Goal: Find contact information: Find contact information

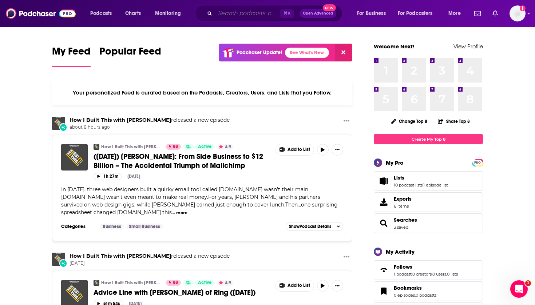
click at [222, 10] on input "Search podcasts, credits, & more..." at bounding box center [247, 14] width 65 height 12
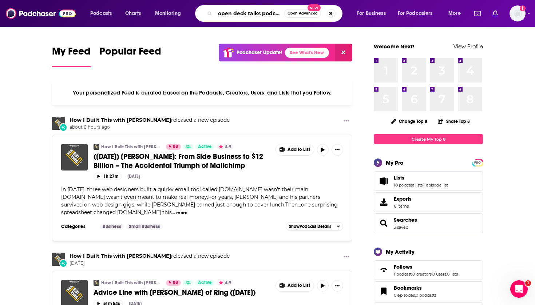
click at [224, 14] on input "open deck talks podcast" at bounding box center [249, 14] width 69 height 12
click at [233, 14] on input "open deck talks podcast" at bounding box center [249, 14] width 69 height 12
type input "open tech talks podcast"
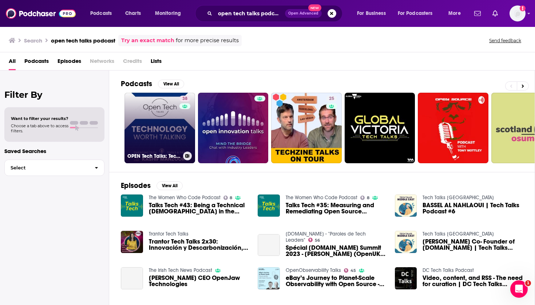
click at [162, 132] on link "38 OPEN Tech Talks: Technology worth Talking| Artificial Intelligence |Tools & …" at bounding box center [159, 128] width 71 height 71
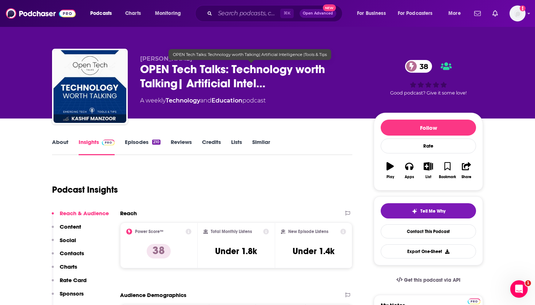
click at [234, 69] on span "OPEN Tech Talks: Technology worth Talking| Artificial Intel…" at bounding box center [251, 76] width 222 height 28
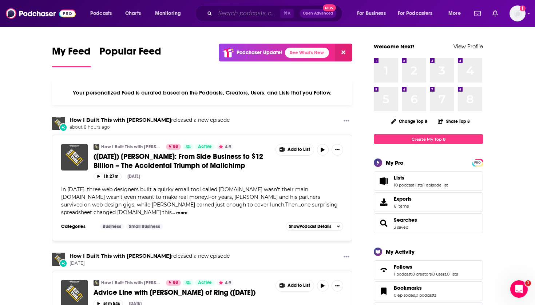
click at [237, 18] on input "Search podcasts, credits, & more..." at bounding box center [247, 14] width 65 height 12
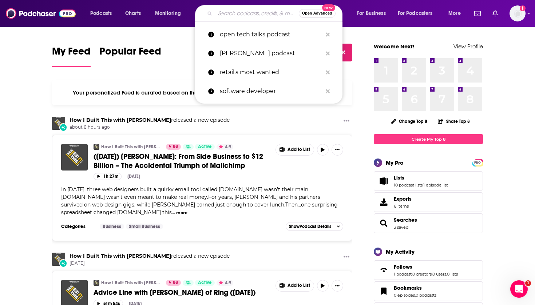
paste input ""Nonprofit Everything ""
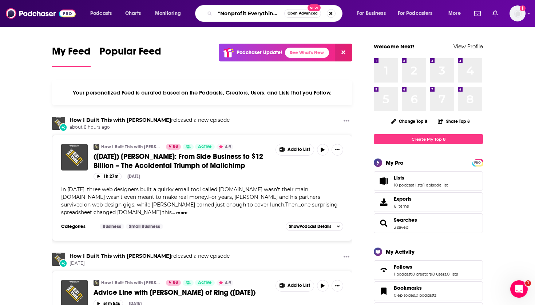
type input ""Nonprofit Everything ""
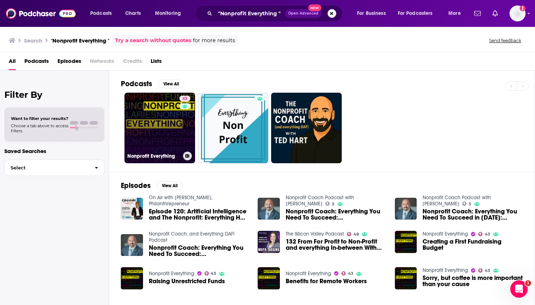
click at [174, 133] on link "43 Nonprofit Everything" at bounding box center [159, 128] width 71 height 71
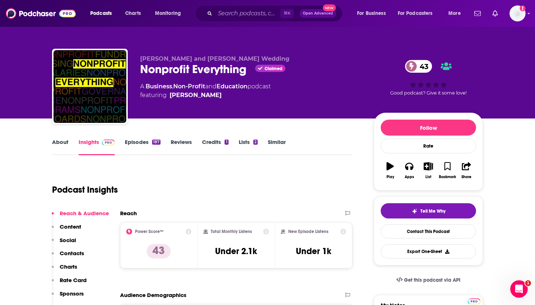
scroll to position [15, 0]
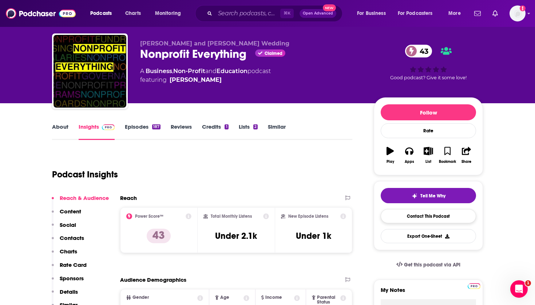
click at [411, 220] on link "Contact This Podcast" at bounding box center [428, 216] width 95 height 14
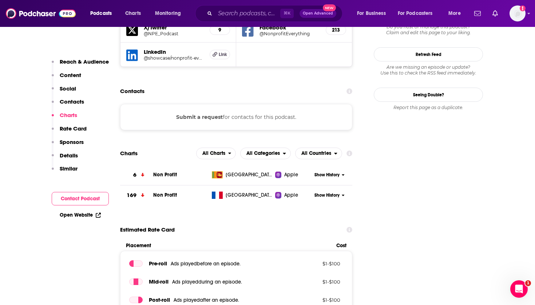
scroll to position [674, 0]
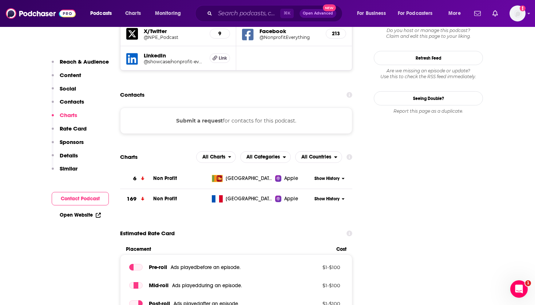
click at [252, 108] on div "Submit a request for contacts for this podcast." at bounding box center [236, 121] width 232 height 26
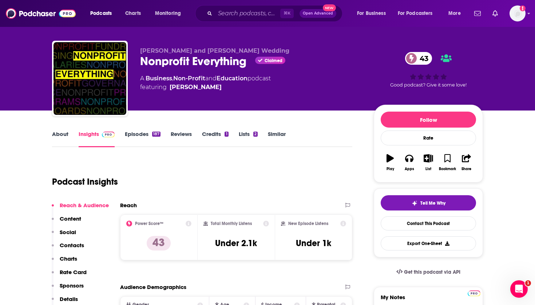
scroll to position [12, 0]
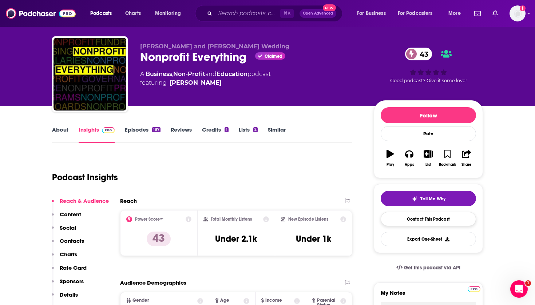
click at [393, 220] on link "Contact This Podcast" at bounding box center [428, 219] width 95 height 14
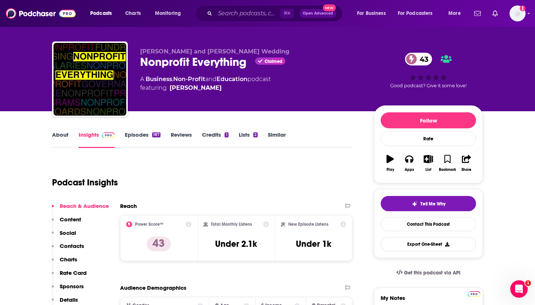
scroll to position [6, 0]
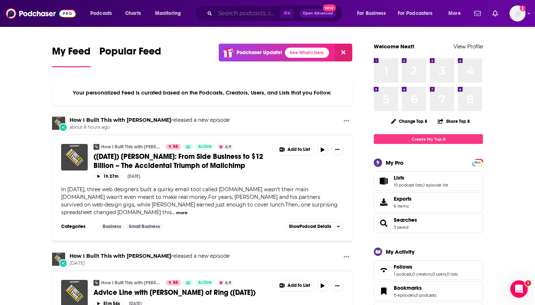
click at [231, 13] on input "Search podcasts, credits, & more..." at bounding box center [247, 14] width 65 height 12
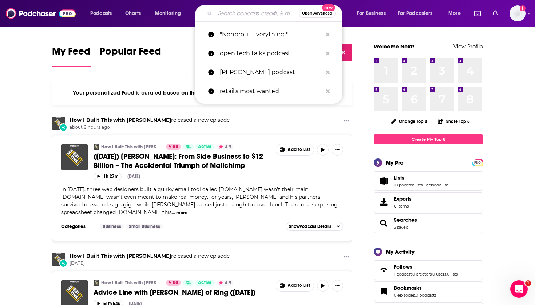
paste input "Lead with Heart"
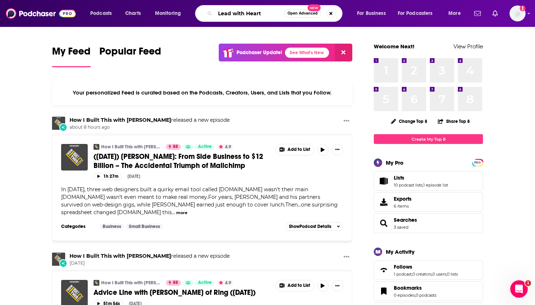
type input "Lead with Heart"
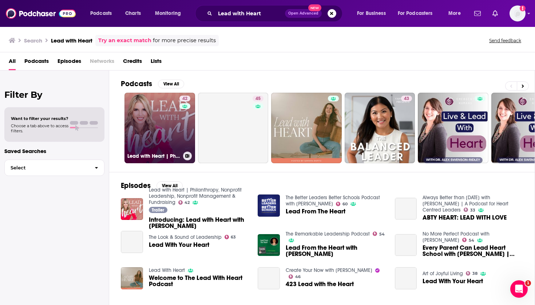
click at [157, 116] on link "42 Lead with Heart | Philanthropy, Nonprofit Leadership, Nonprofit Management &…" at bounding box center [159, 128] width 71 height 71
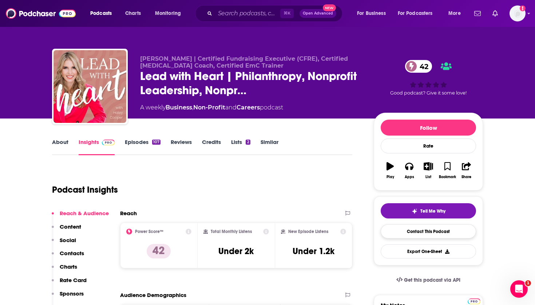
click at [409, 234] on link "Contact This Podcast" at bounding box center [428, 231] width 95 height 14
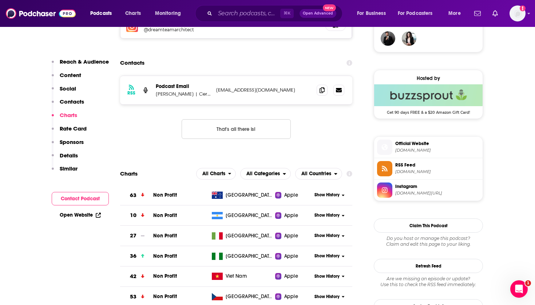
scroll to position [528, 0]
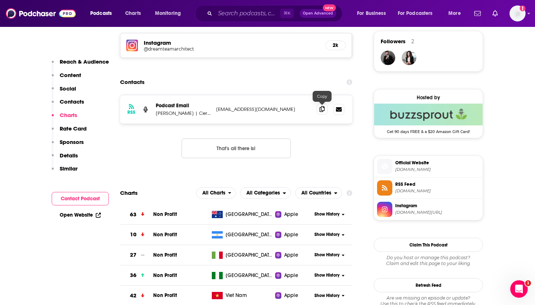
click at [322, 111] on icon at bounding box center [321, 109] width 5 height 6
click at [248, 12] on input "Search podcasts, credits, & more..." at bounding box center [247, 14] width 65 height 12
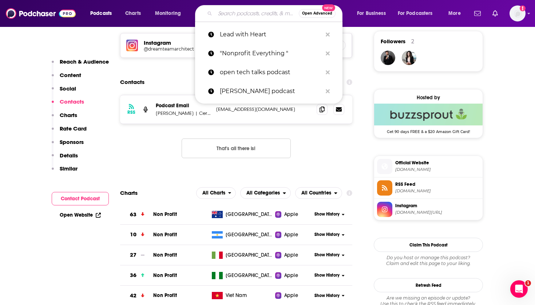
paste input "Purpose & Profit Club® – The Nonprofit Fundraising Podcast"
type input "Purpose & Profit Club® – The Nonprofit Fundraising Podcast"
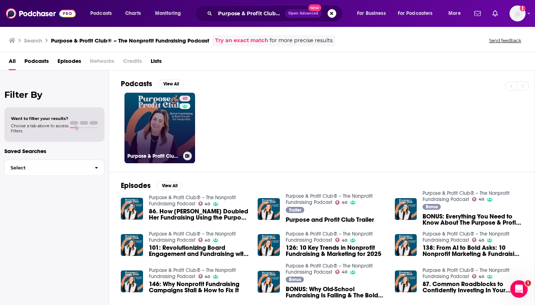
click at [158, 122] on link "40 Purpose & Profit Club® – The Nonprofit Fundraising Podcast" at bounding box center [159, 128] width 71 height 71
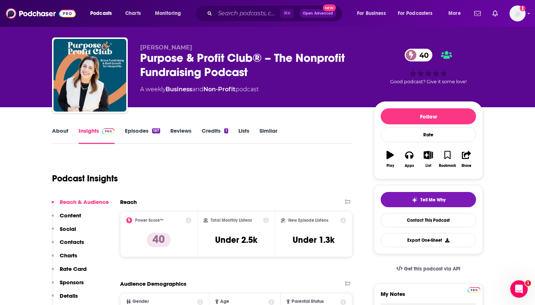
scroll to position [12, 0]
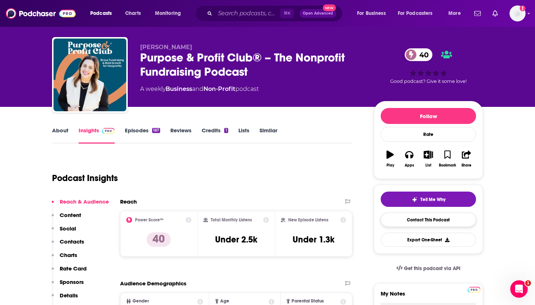
click at [403, 224] on link "Contact This Podcast" at bounding box center [428, 220] width 95 height 14
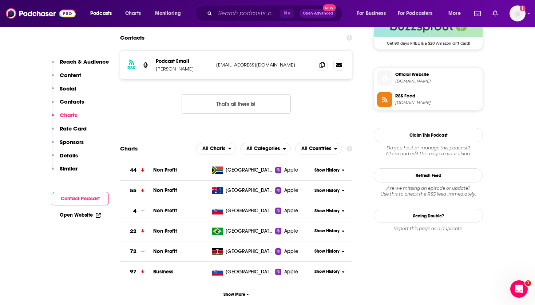
scroll to position [557, 0]
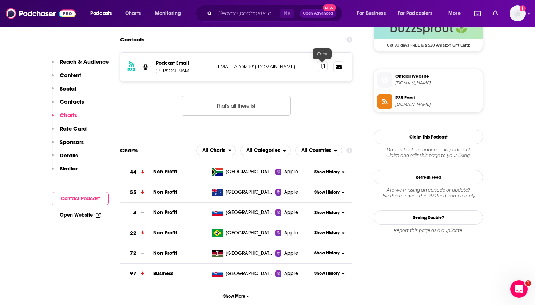
click at [320, 71] on span at bounding box center [322, 66] width 11 height 11
click at [320, 68] on icon at bounding box center [321, 67] width 5 height 6
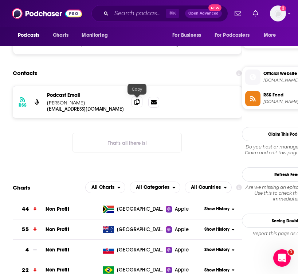
click at [137, 101] on icon at bounding box center [136, 102] width 5 height 6
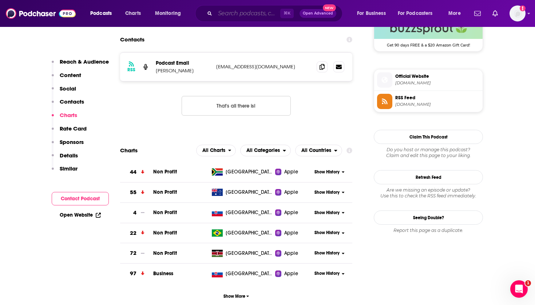
click at [227, 19] on input "Search podcasts, credits, & more..." at bounding box center [247, 14] width 65 height 12
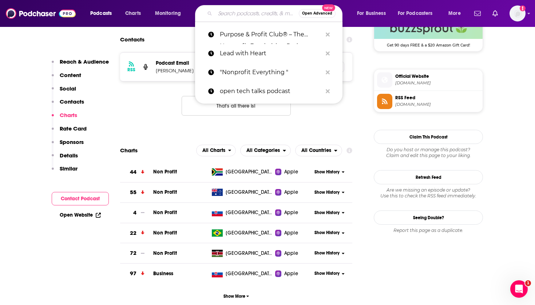
paste input "Small Nonprofit: Fundraising Tips, Leadership Strategies, and Community-Centric…"
type input "Small Nonprofit: Fundraising Tips, Leadership Strategies, and Community-Centric…"
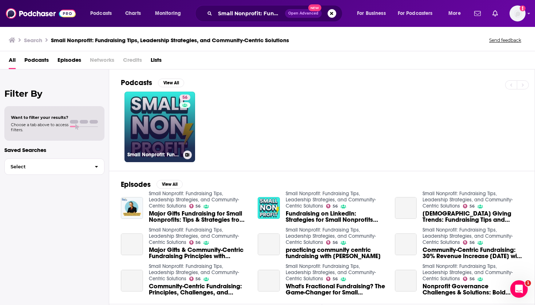
click at [160, 127] on link "56 Small Nonprofit: Fundraising Tips, Leadership Strategies, and Community-Cent…" at bounding box center [159, 127] width 71 height 71
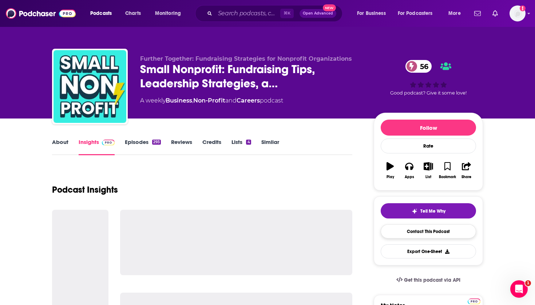
click at [414, 236] on link "Contact This Podcast" at bounding box center [428, 231] width 95 height 14
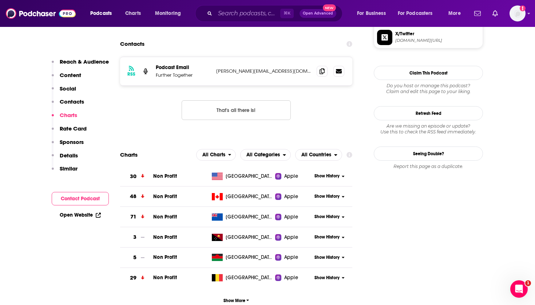
scroll to position [679, 0]
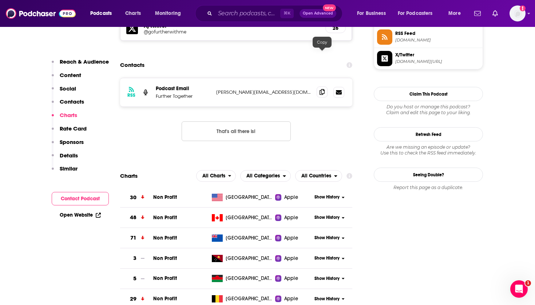
click at [324, 89] on icon at bounding box center [321, 92] width 5 height 6
click at [319, 89] on icon at bounding box center [321, 92] width 5 height 6
click at [320, 89] on icon at bounding box center [321, 92] width 5 height 6
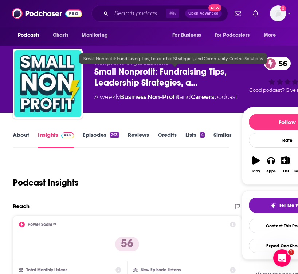
scroll to position [0, 0]
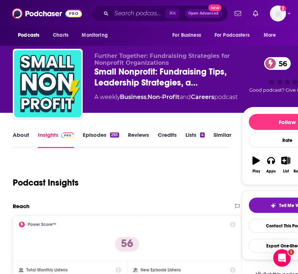
click at [102, 136] on link "Episodes 293" at bounding box center [101, 139] width 36 height 17
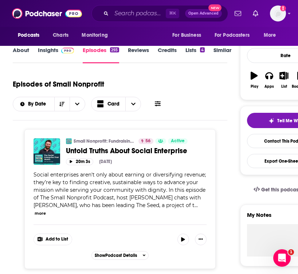
scroll to position [86, 0]
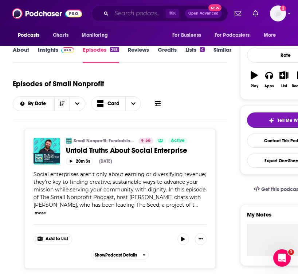
click at [129, 15] on input "Search podcasts, credits, & more..." at bounding box center [138, 14] width 54 height 12
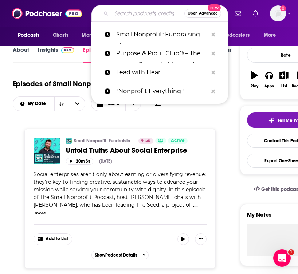
paste input "The Nonprofit Voice"
type input "The Nonprofit Voice"
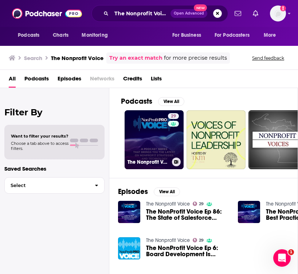
click at [148, 136] on link "29 The Nonprofit Voice" at bounding box center [153, 139] width 59 height 59
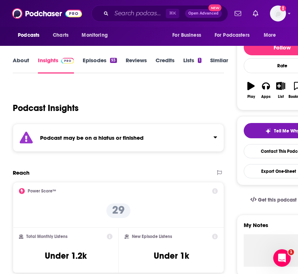
scroll to position [79, 0]
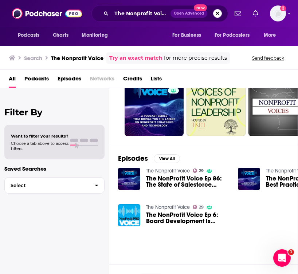
scroll to position [43, 0]
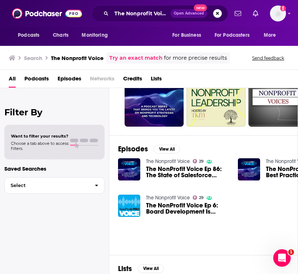
click at [133, 206] on img "The NonProfit Voice Ep 6: Board Development Is Essential for Nonprofits" at bounding box center [129, 206] width 22 height 22
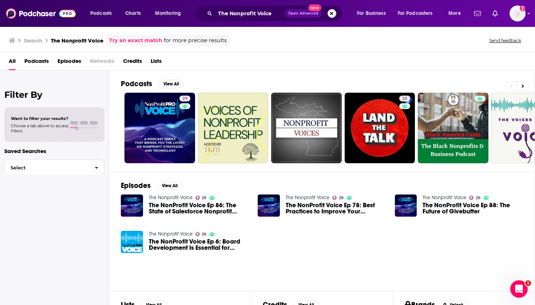
click at [243, 20] on div "The Nonprofit Voice Open Advanced New" at bounding box center [268, 13] width 147 height 17
click at [238, 15] on input "The Nonprofit Voice" at bounding box center [250, 14] width 70 height 12
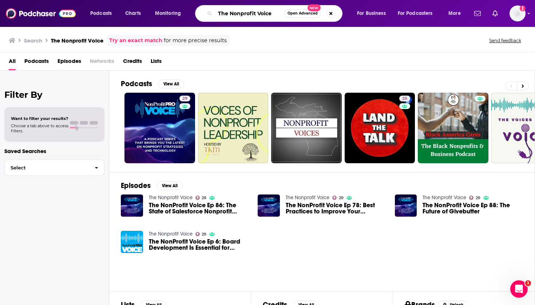
drag, startPoint x: 231, startPoint y: 14, endPoint x: 206, endPoint y: 14, distance: 25.5
click at [206, 14] on div "The Nonprofit Voice Open Advanced New" at bounding box center [268, 13] width 147 height 17
type input "Nonprofit Voice"
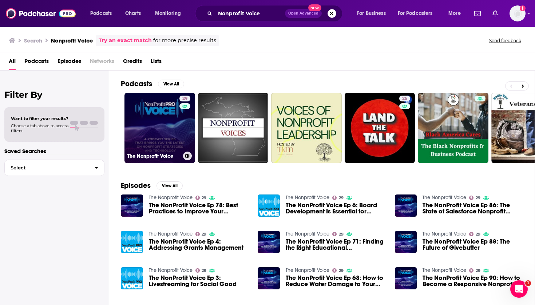
click at [168, 133] on link "29 The Nonprofit Voice" at bounding box center [159, 128] width 71 height 71
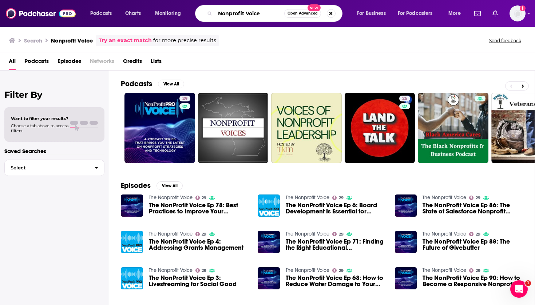
drag, startPoint x: 261, startPoint y: 15, endPoint x: 199, endPoint y: 15, distance: 62.2
click at [199, 15] on div "Nonprofit Voice Open Advanced New" at bounding box center [268, 13] width 147 height 17
paste input "The"
type input "The Nonprofit Voice"
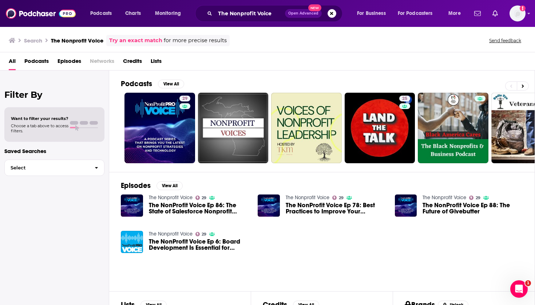
scroll to position [3, 0]
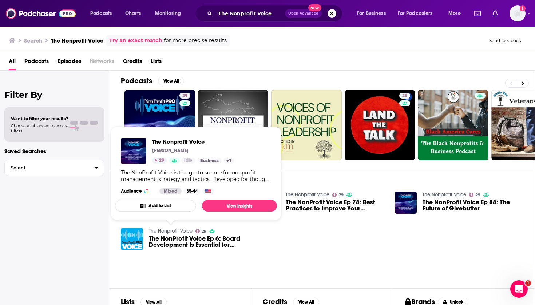
click at [184, 230] on link "The Nonprofit Voice" at bounding box center [171, 231] width 44 height 6
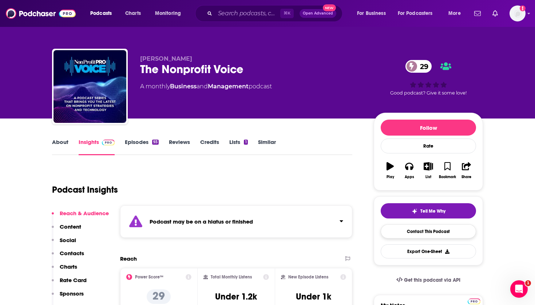
click at [411, 236] on link "Contact This Podcast" at bounding box center [428, 231] width 95 height 14
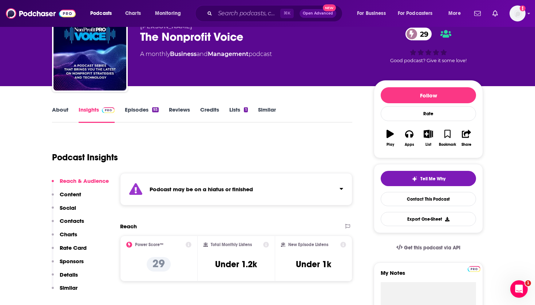
scroll to position [5, 0]
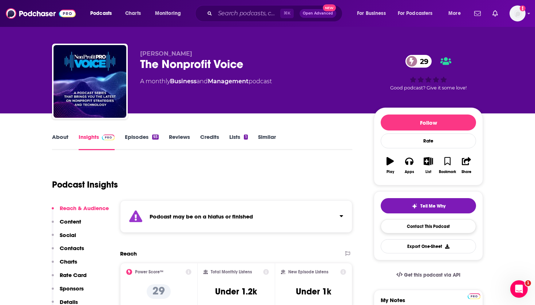
click at [430, 229] on link "Contact This Podcast" at bounding box center [428, 226] width 95 height 14
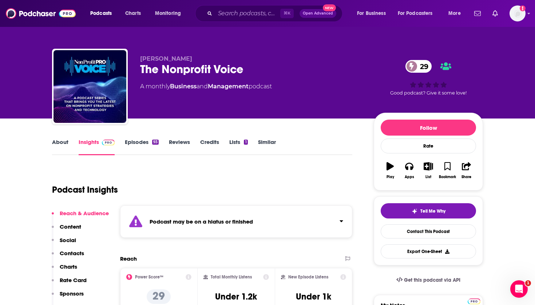
scroll to position [0, 0]
click at [63, 141] on link "About" at bounding box center [60, 147] width 16 height 17
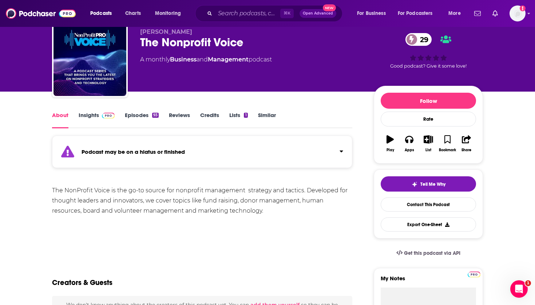
scroll to position [28, 0]
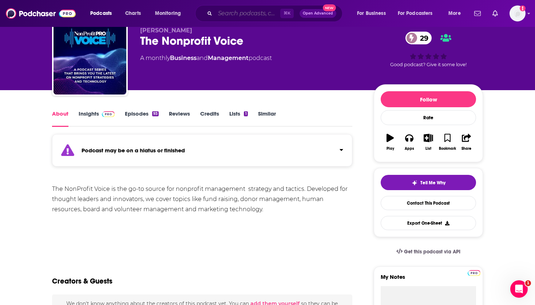
click at [247, 15] on input "Search podcasts, credits, & more..." at bounding box center [247, 14] width 65 height 12
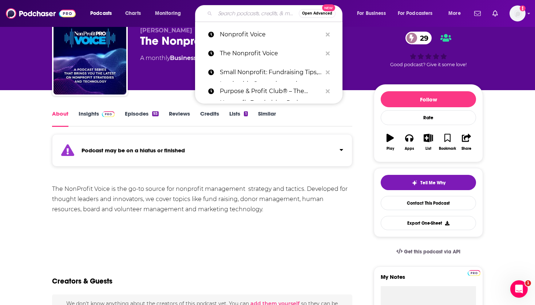
paste input "Mission to Movements"
type input "Mission to Movements"
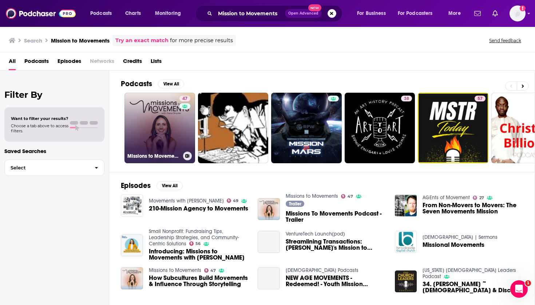
click at [155, 127] on link "47 Missions to Movements" at bounding box center [159, 128] width 71 height 71
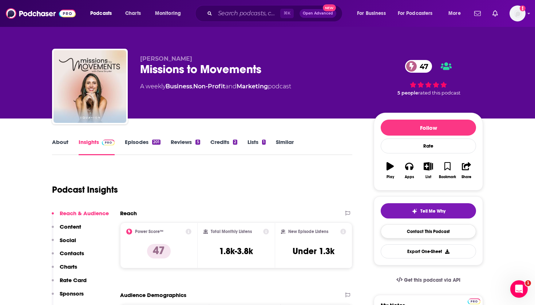
click at [405, 232] on link "Contact This Podcast" at bounding box center [428, 231] width 95 height 14
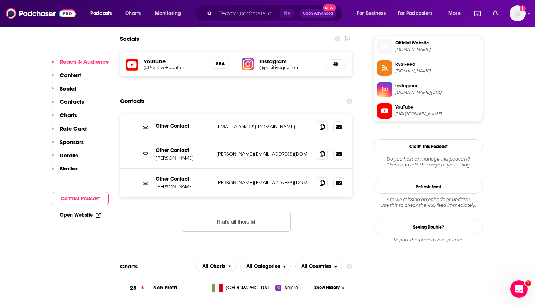
scroll to position [646, 0]
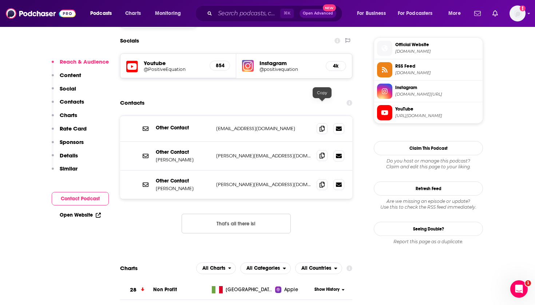
click at [322, 153] on icon at bounding box center [321, 156] width 5 height 6
click at [319, 153] on icon at bounding box center [321, 156] width 5 height 6
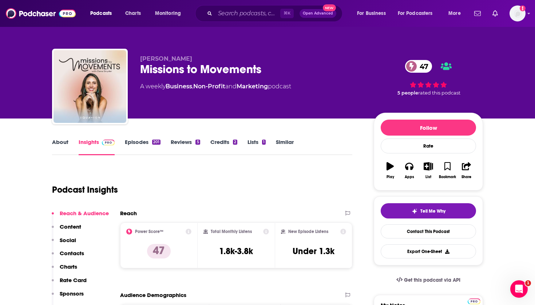
scroll to position [0, 0]
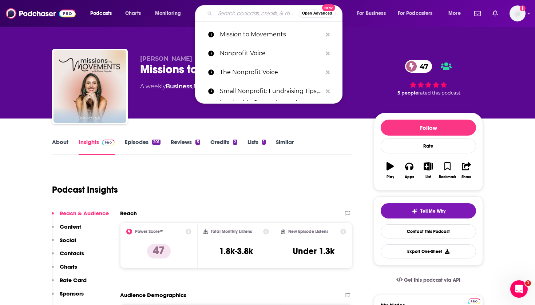
click at [240, 10] on input "Search podcasts, credits, & more..." at bounding box center [257, 14] width 84 height 12
paste input "We Are For Good Podcast"
type input "We Are For Good Podcast"
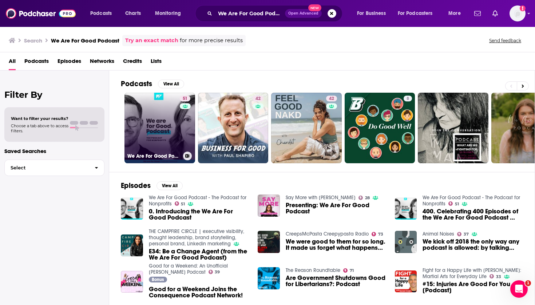
click at [159, 131] on link "51 We Are For Good Podcast - The Podcast for Nonprofits" at bounding box center [159, 128] width 71 height 71
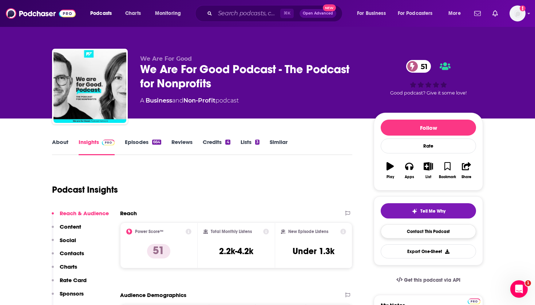
click at [410, 231] on link "Contact This Podcast" at bounding box center [428, 231] width 95 height 14
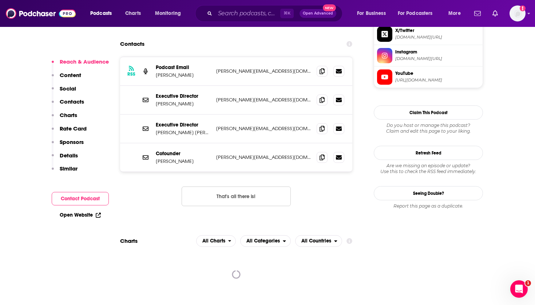
scroll to position [712, 0]
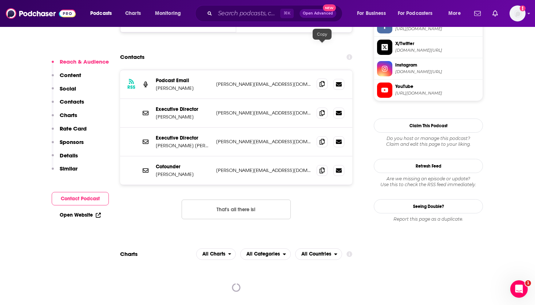
click at [322, 81] on icon at bounding box center [321, 84] width 5 height 6
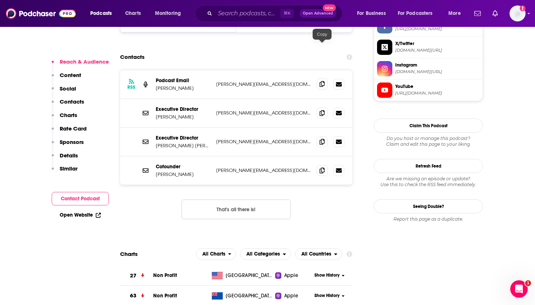
click at [322, 81] on icon at bounding box center [321, 84] width 5 height 6
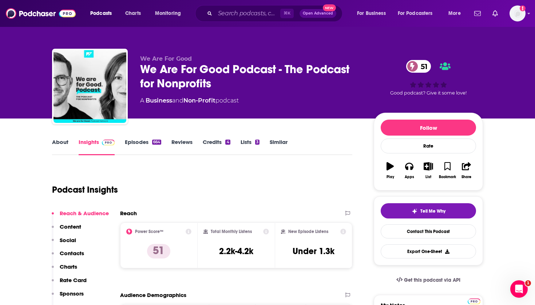
scroll to position [0, 0]
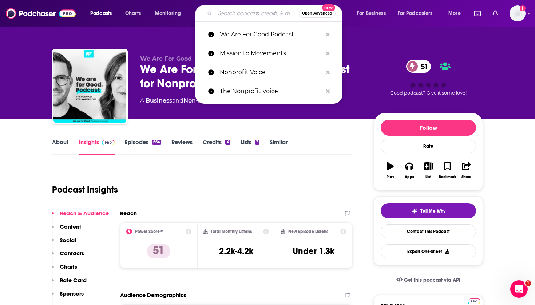
click at [245, 14] on input "Search podcasts, credits, & more..." at bounding box center [257, 14] width 84 height 12
paste input "Nonprofit Hub Radio"
type input "Nonprofit Hub Radio"
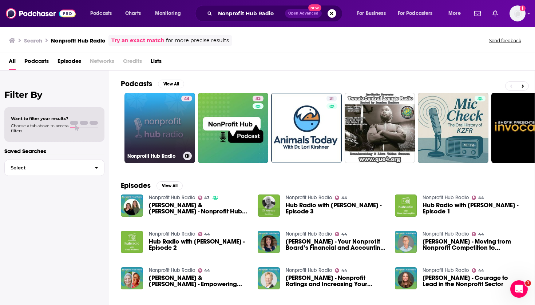
click at [173, 124] on link "44 Nonprofit Hub Radio" at bounding box center [159, 128] width 71 height 71
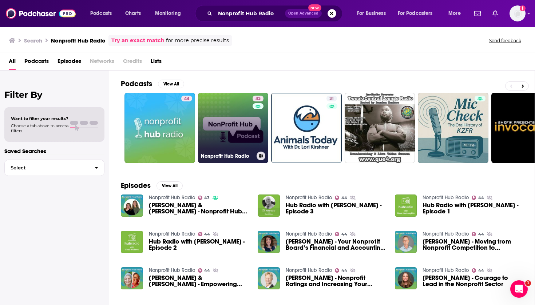
click at [225, 113] on link "43 Nonprofit Hub Radio" at bounding box center [233, 128] width 71 height 71
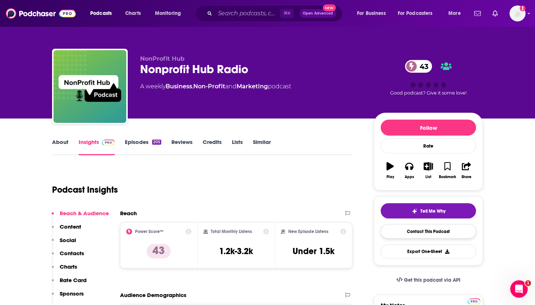
click at [427, 233] on link "Contact This Podcast" at bounding box center [428, 231] width 95 height 14
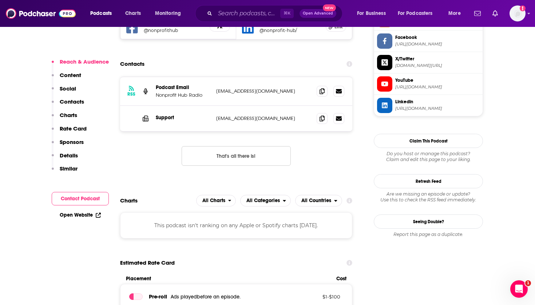
scroll to position [696, 0]
click at [319, 86] on span at bounding box center [322, 91] width 11 height 11
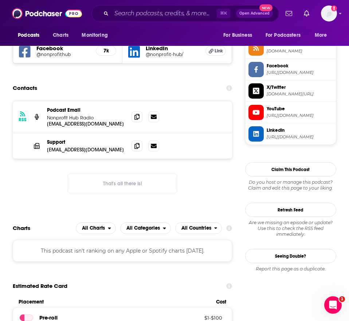
scroll to position [660, 0]
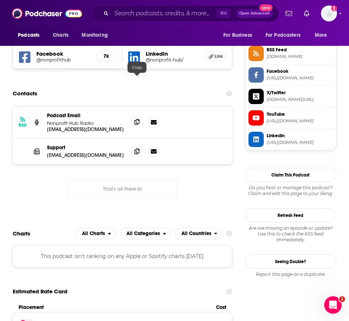
click at [138, 116] on span at bounding box center [136, 121] width 11 height 11
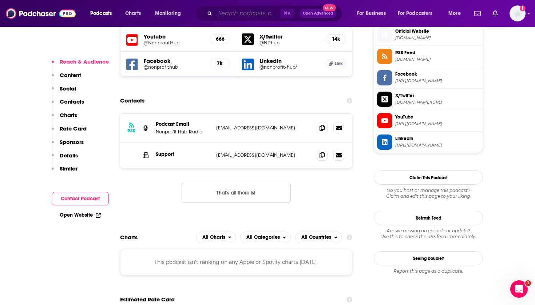
click at [247, 17] on input "Search podcasts, credits, & more..." at bounding box center [247, 14] width 65 height 12
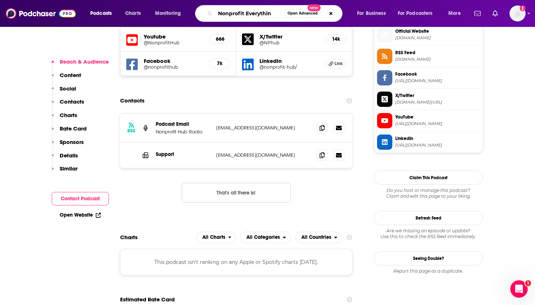
type input "Nonprofit Everything"
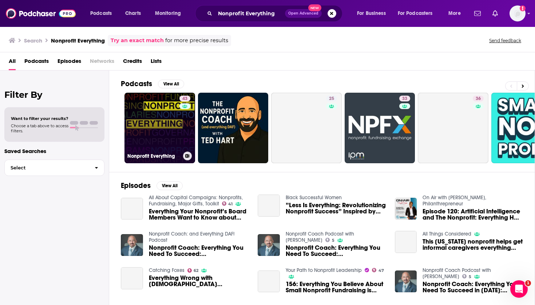
click at [155, 128] on link "43 Nonprofit Everything" at bounding box center [159, 128] width 71 height 71
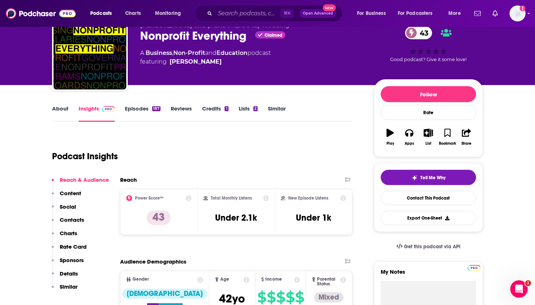
scroll to position [35, 0]
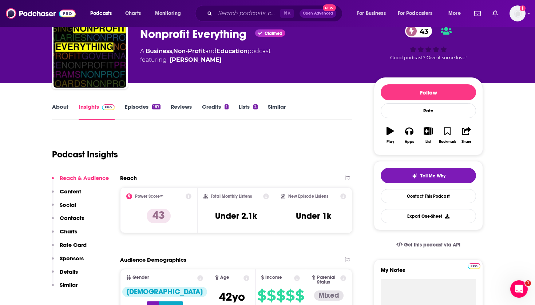
click at [63, 106] on link "About" at bounding box center [60, 111] width 16 height 17
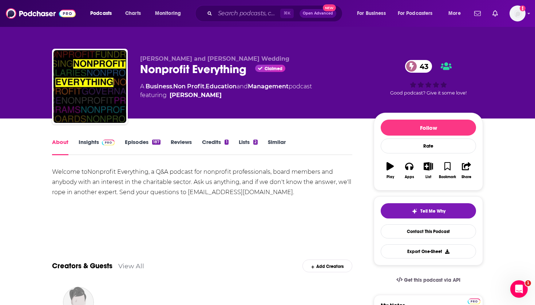
click at [236, 196] on div "Welcome to Nonprofit Everything , a Q&A podcast for nonprofit professionals, bo…" at bounding box center [202, 182] width 300 height 31
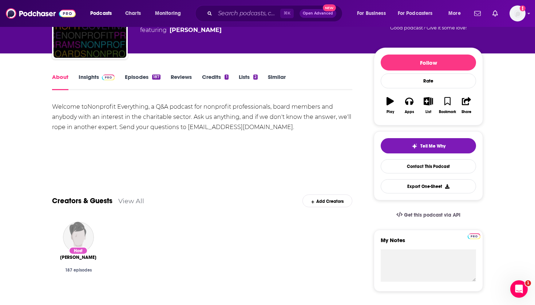
scroll to position [65, 0]
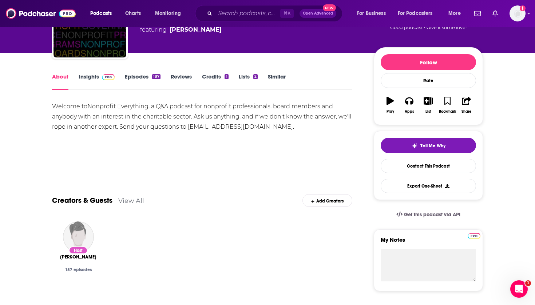
drag, startPoint x: 188, startPoint y: 127, endPoint x: 287, endPoint y: 129, distance: 99.3
click at [287, 129] on div "Welcome to Nonprofit Everything , a Q&A podcast for nonprofit professionals, bo…" at bounding box center [202, 117] width 300 height 31
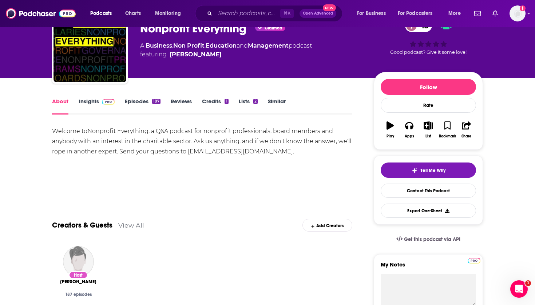
scroll to position [37, 0]
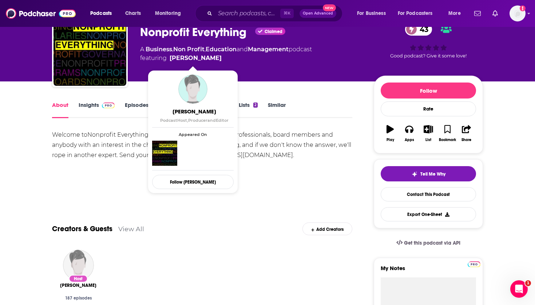
drag, startPoint x: 221, startPoint y: 55, endPoint x: 170, endPoint y: 54, distance: 50.9
click at [170, 54] on span "featuring Andy Schuricht" at bounding box center [226, 58] width 172 height 9
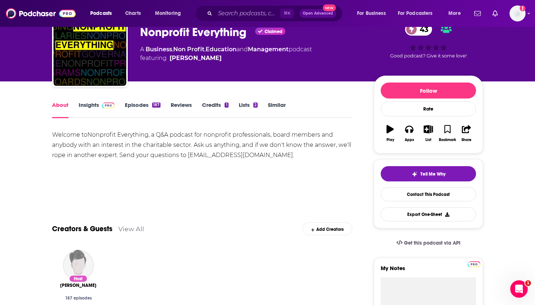
copy link "Andy Schuricht"
click at [441, 193] on link "Contact This Podcast" at bounding box center [428, 194] width 95 height 14
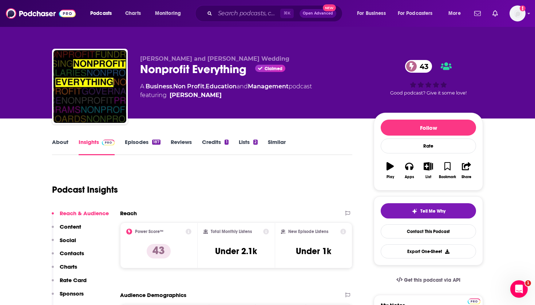
click at [59, 143] on link "About" at bounding box center [60, 147] width 16 height 17
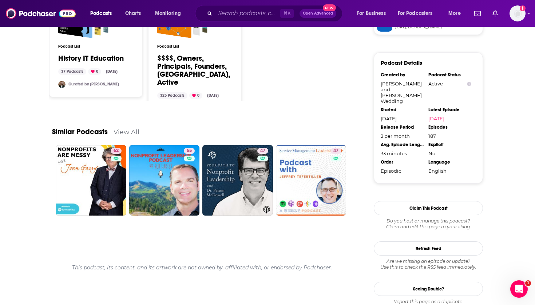
scroll to position [631, 0]
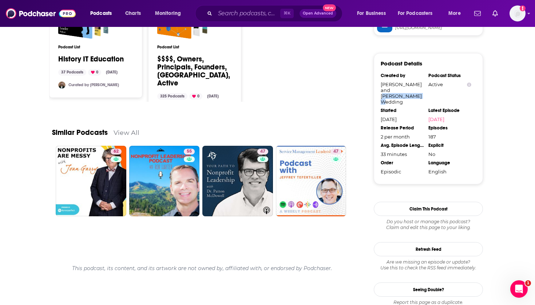
drag, startPoint x: 409, startPoint y: 97, endPoint x: 391, endPoint y: 91, distance: 18.5
click at [391, 91] on div "Andy Schuricht and Stacey Wedding" at bounding box center [402, 92] width 43 height 23
copy div "Stacey Wedding"
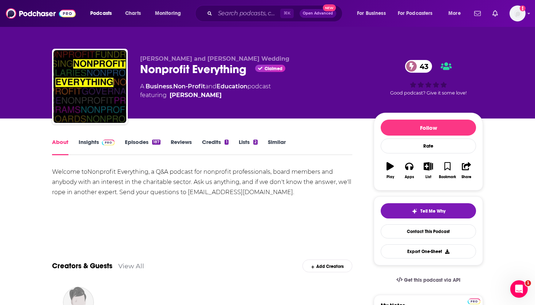
scroll to position [0, 0]
click at [190, 192] on div "Welcome to Nonprofit Everything , a Q&A podcast for nonprofit professionals, bo…" at bounding box center [202, 182] width 300 height 31
drag, startPoint x: 188, startPoint y: 192, endPoint x: 287, endPoint y: 192, distance: 98.6
click at [287, 192] on div "Welcome to Nonprofit Everything , a Q&A podcast for nonprofit professionals, bo…" at bounding box center [202, 182] width 300 height 31
copy div "podcast@nonprofiteverything.com"
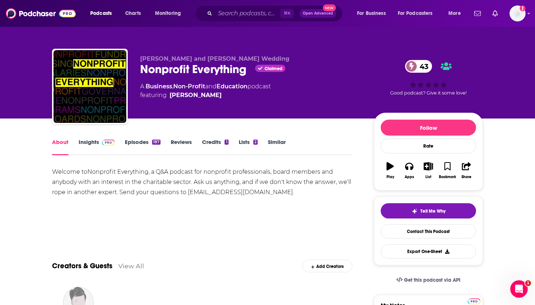
click at [313, 227] on div "Show More" at bounding box center [202, 228] width 300 height 12
click at [239, 17] on input "Search podcasts, credits, & more..." at bounding box center [247, 14] width 65 height 12
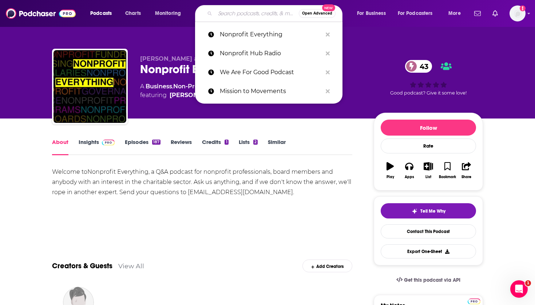
paste input "Small Nonprofit: Fundraising Tips, Leadership Strategies, and Community-Centric…"
type input "Small Nonprofit: Fundraising Tips, Leadership Strategies, and Community-Centric…"
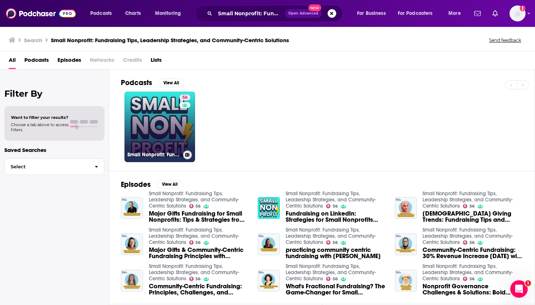
click at [162, 132] on link "56 Small Nonprofit: Fundraising Tips, Leadership Strategies, and Community-Cent…" at bounding box center [159, 127] width 71 height 71
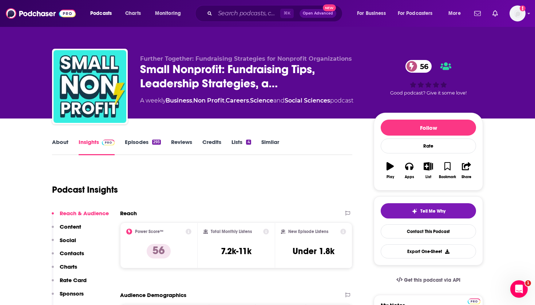
click at [140, 143] on link "Episodes 293" at bounding box center [143, 147] width 36 height 17
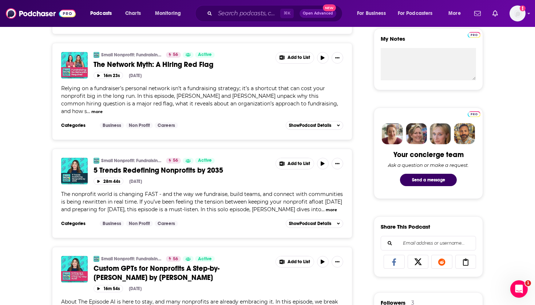
scroll to position [268, 0]
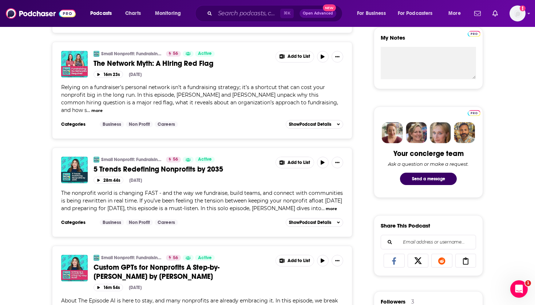
click at [326, 206] on button "more" at bounding box center [331, 209] width 11 height 6
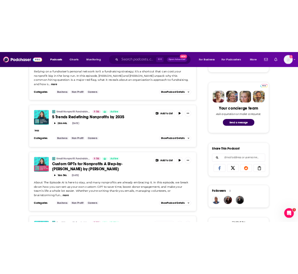
scroll to position [324, 0]
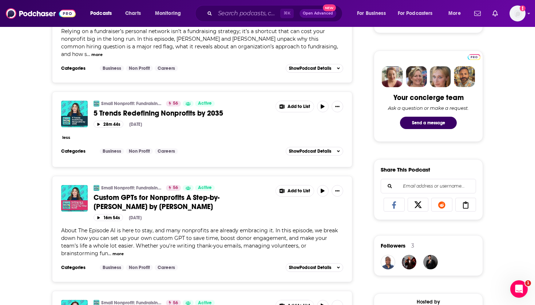
click at [64, 135] on button "less" at bounding box center [66, 138] width 8 height 6
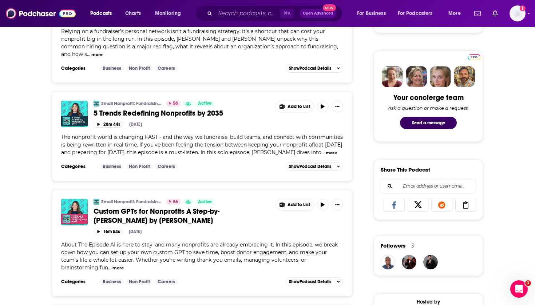
click at [326, 150] on button "more" at bounding box center [331, 153] width 11 height 6
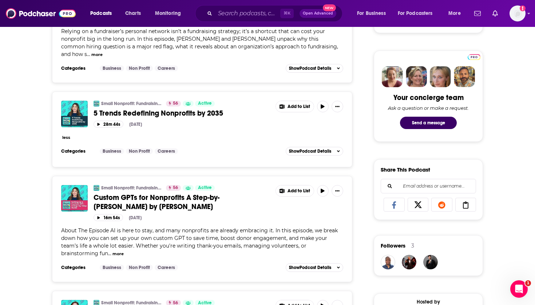
click at [67, 135] on button "less" at bounding box center [66, 138] width 8 height 6
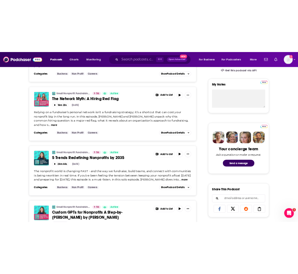
scroll to position [257, 0]
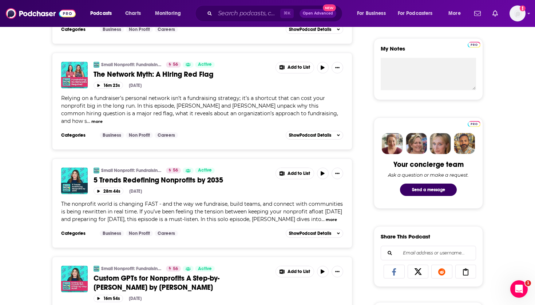
drag, startPoint x: 228, startPoint y: 173, endPoint x: 203, endPoint y: 173, distance: 25.1
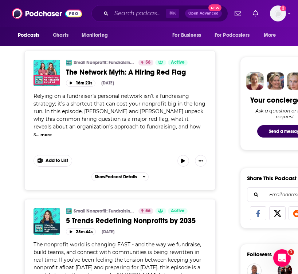
scroll to position [316, 0]
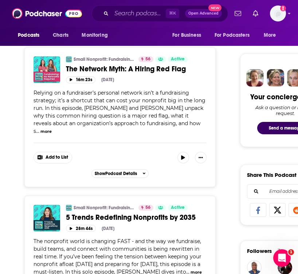
click at [259, 195] on div "Share This Podcast Recommendation sent https://www.podchaser.com/podcasts/small…" at bounding box center [285, 194] width 91 height 61
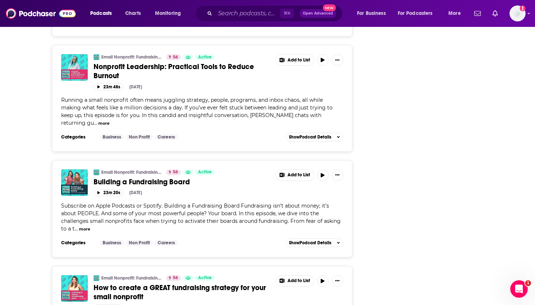
scroll to position [1204, 0]
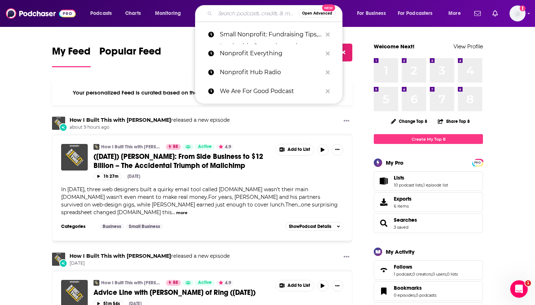
click at [253, 11] on input "Search podcasts, credits, & more..." at bounding box center [257, 14] width 84 height 12
paste input "Purpose & Profit Club® – The Nonprofit Fundraising Podcast"
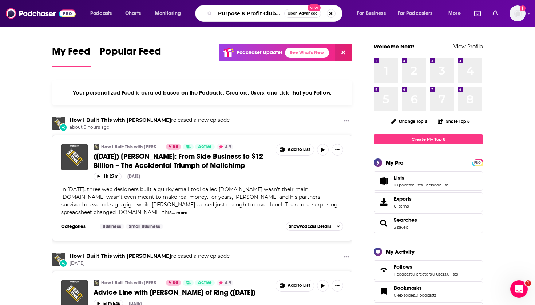
type input "Purpose & Profit Club® – The Nonprofit Fundraising Podcast"
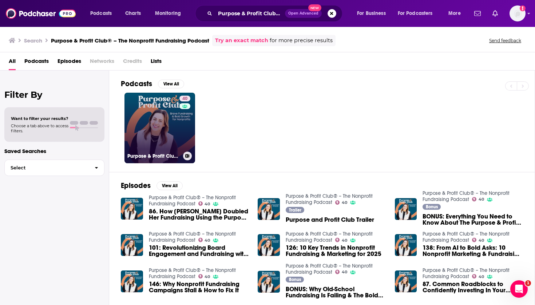
click at [163, 137] on link "40 Purpose & Profit Club® – The Nonprofit Fundraising Podcast" at bounding box center [159, 128] width 71 height 71
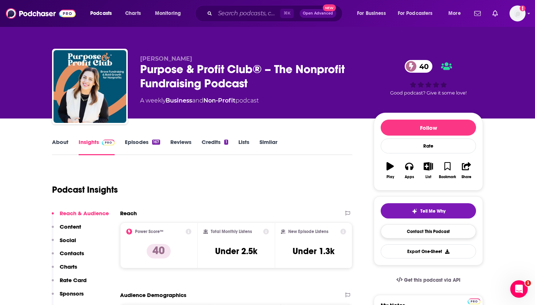
click at [412, 232] on link "Contact This Podcast" at bounding box center [428, 231] width 95 height 14
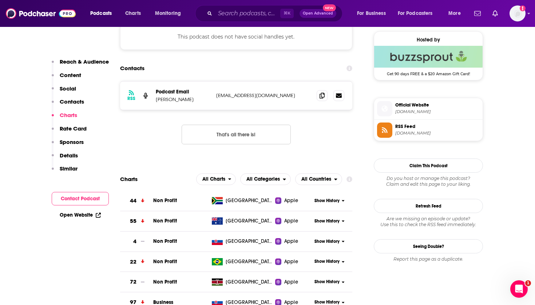
scroll to position [522, 0]
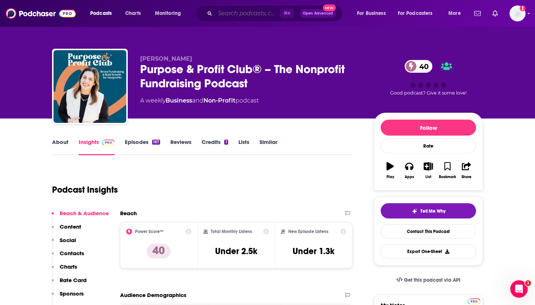
click at [254, 13] on input "Search podcasts, credits, & more..." at bounding box center [247, 14] width 65 height 12
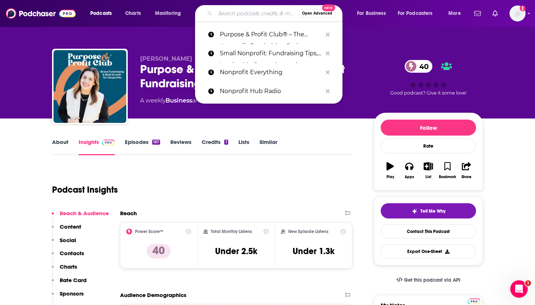
paste input "The Nonprofit Voice"
type input "The Nonprofit Voice"
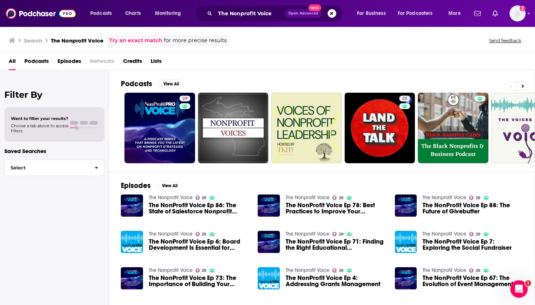
click at [163, 116] on link "29" at bounding box center [159, 128] width 71 height 71
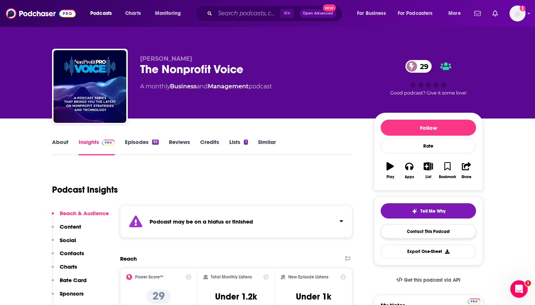
click at [404, 232] on link "Contact This Podcast" at bounding box center [428, 231] width 95 height 14
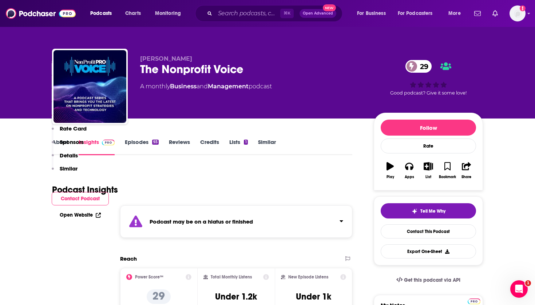
scroll to position [771, 0]
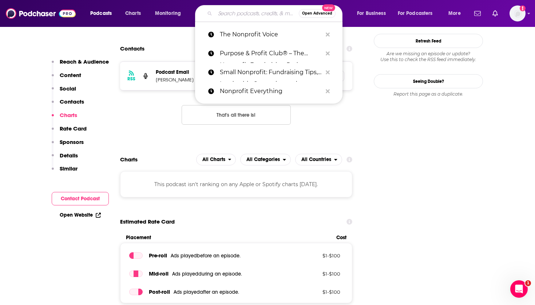
click at [250, 12] on input "Search podcasts, credits, & more..." at bounding box center [257, 14] width 84 height 12
paste input "Mission to Movements"
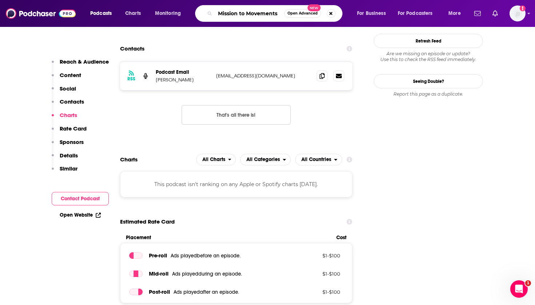
type input "Mission to Movements"
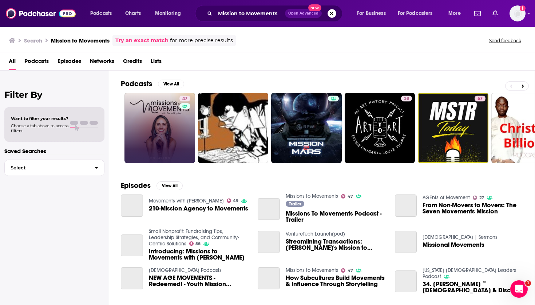
click at [170, 123] on link "47" at bounding box center [159, 128] width 71 height 71
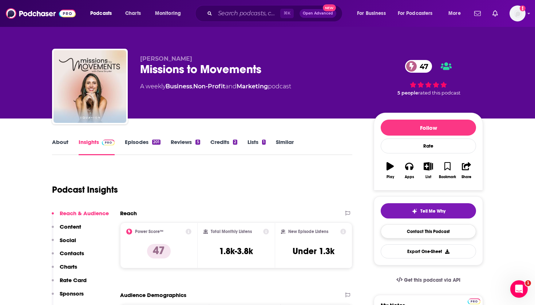
click at [389, 231] on link "Contact This Podcast" at bounding box center [428, 231] width 95 height 14
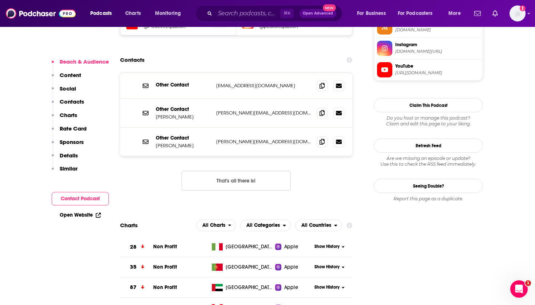
scroll to position [684, 0]
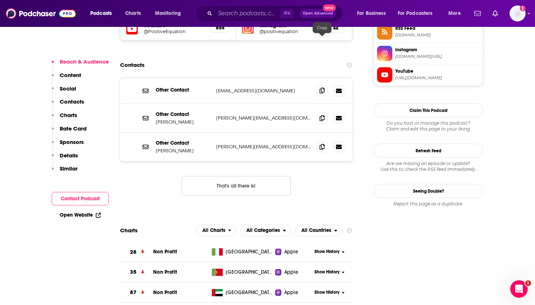
click at [322, 88] on icon at bounding box center [321, 91] width 5 height 6
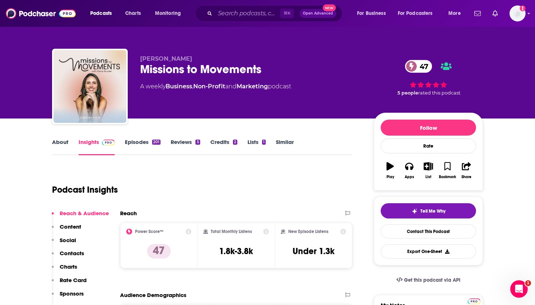
scroll to position [0, 0]
click at [227, 16] on input "Search podcasts, credits, & more..." at bounding box center [247, 14] width 65 height 12
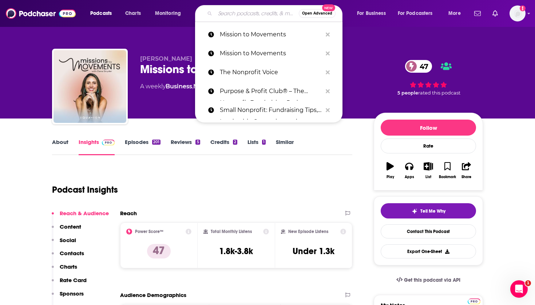
paste input "We Are For Good Podcast"
type input "We Are For Good Podcast"
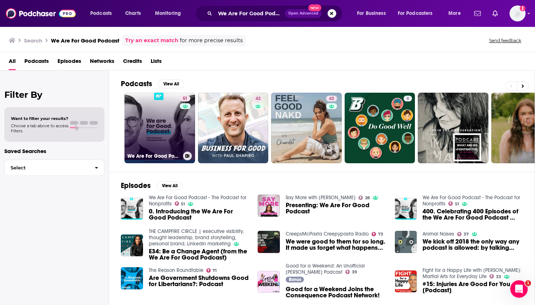
click at [171, 134] on link "51 We Are For Good Podcast - The Podcast for Nonprofits" at bounding box center [159, 128] width 71 height 71
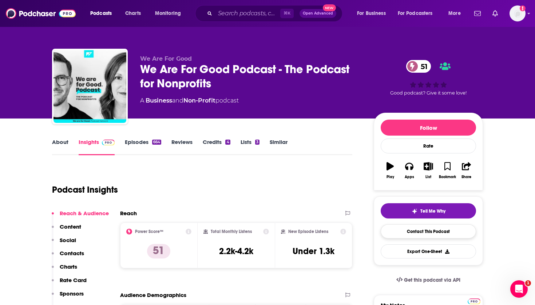
click at [428, 235] on link "Contact This Podcast" at bounding box center [428, 231] width 95 height 14
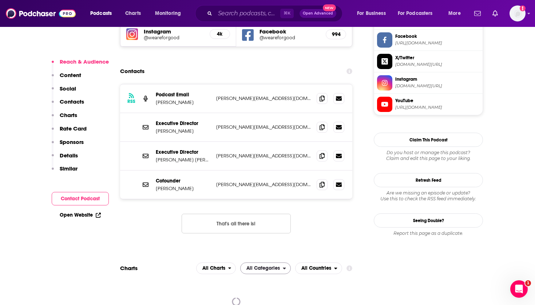
scroll to position [697, 0]
click at [319, 153] on icon at bounding box center [321, 156] width 5 height 6
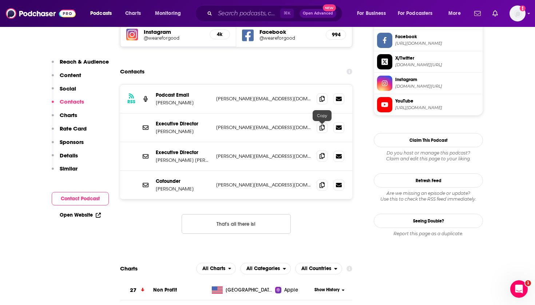
click at [319, 151] on span at bounding box center [322, 156] width 11 height 11
click at [322, 182] on icon at bounding box center [321, 185] width 5 height 6
click at [323, 182] on icon at bounding box center [321, 185] width 5 height 6
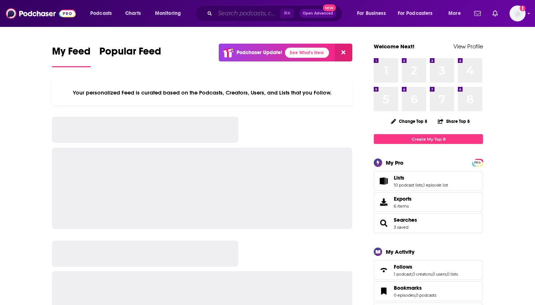
click at [261, 18] on input "Search podcasts, credits, & more..." at bounding box center [247, 14] width 65 height 12
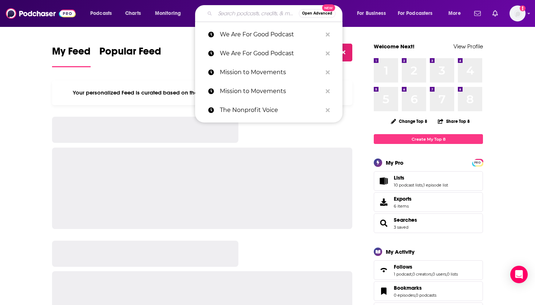
paste input "Nonprofit Hub Radio"
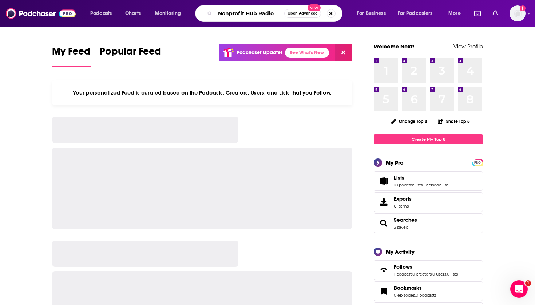
type input "Nonprofit Hub Radio"
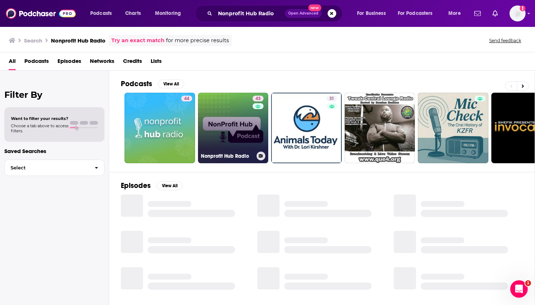
click at [216, 129] on link "43 Nonprofit Hub Radio" at bounding box center [233, 128] width 71 height 71
